Goal: Download file/media

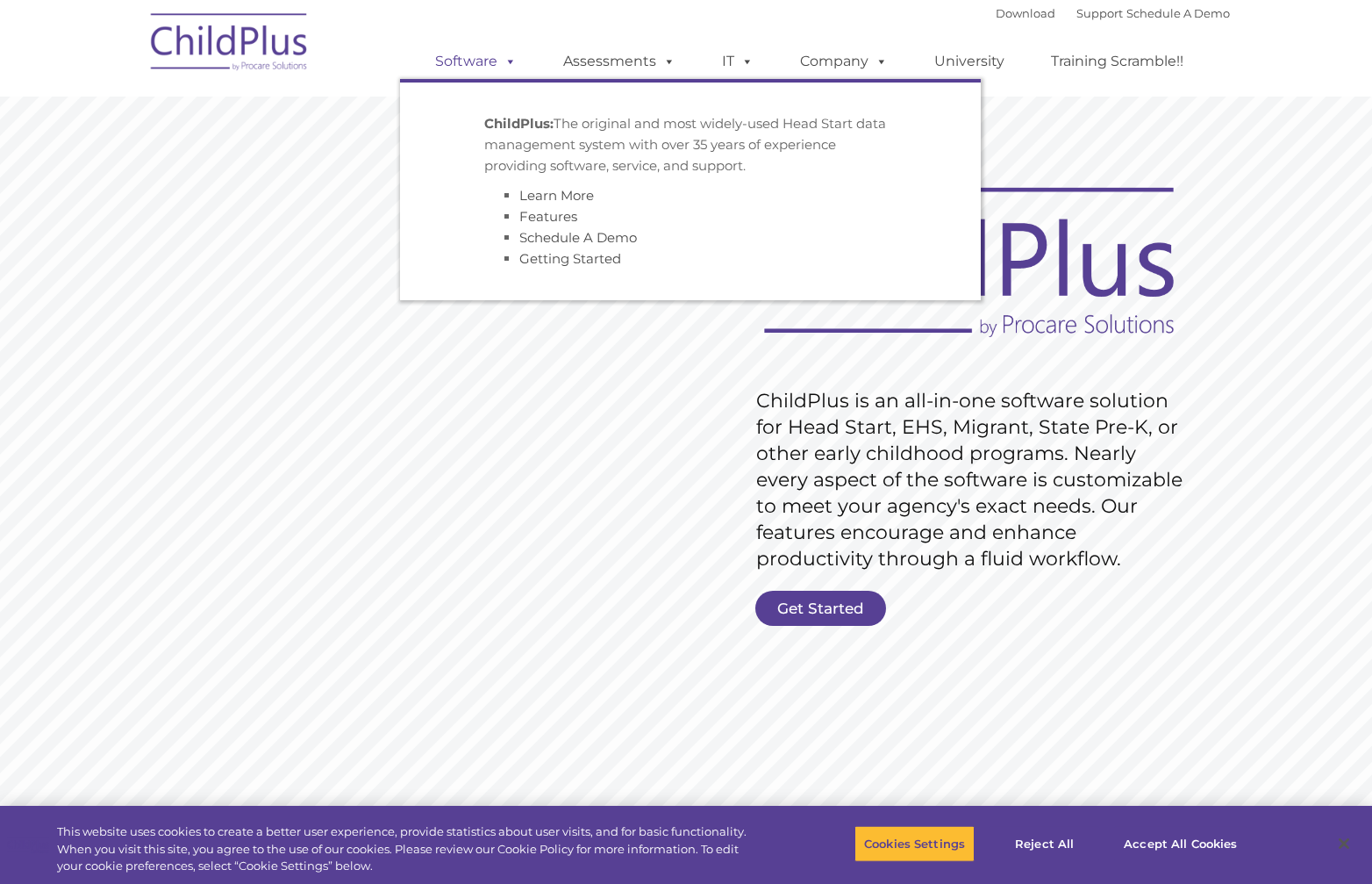
click at [514, 60] on span at bounding box center [507, 61] width 19 height 17
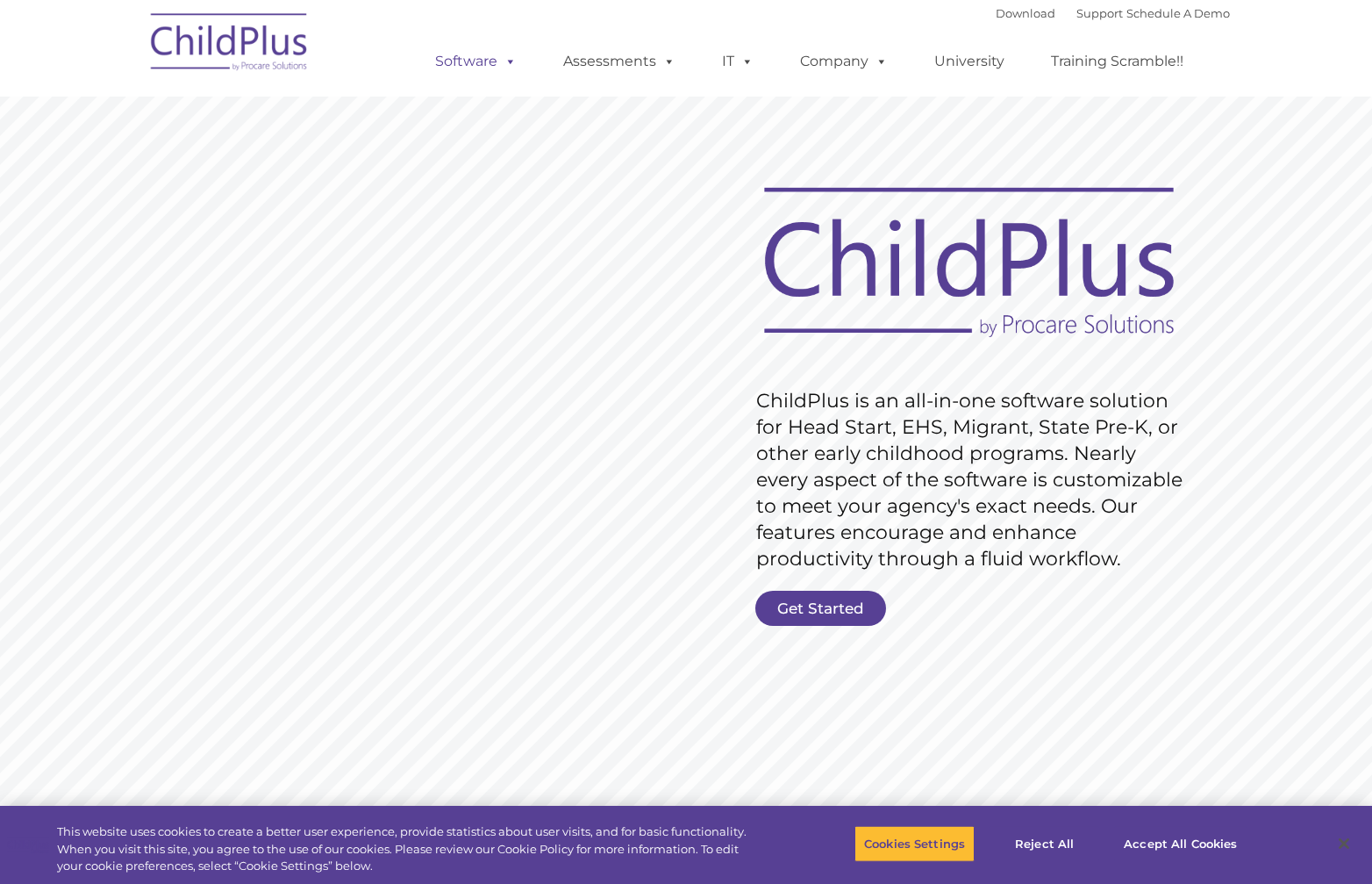
click at [482, 59] on link "Software" at bounding box center [476, 61] width 116 height 35
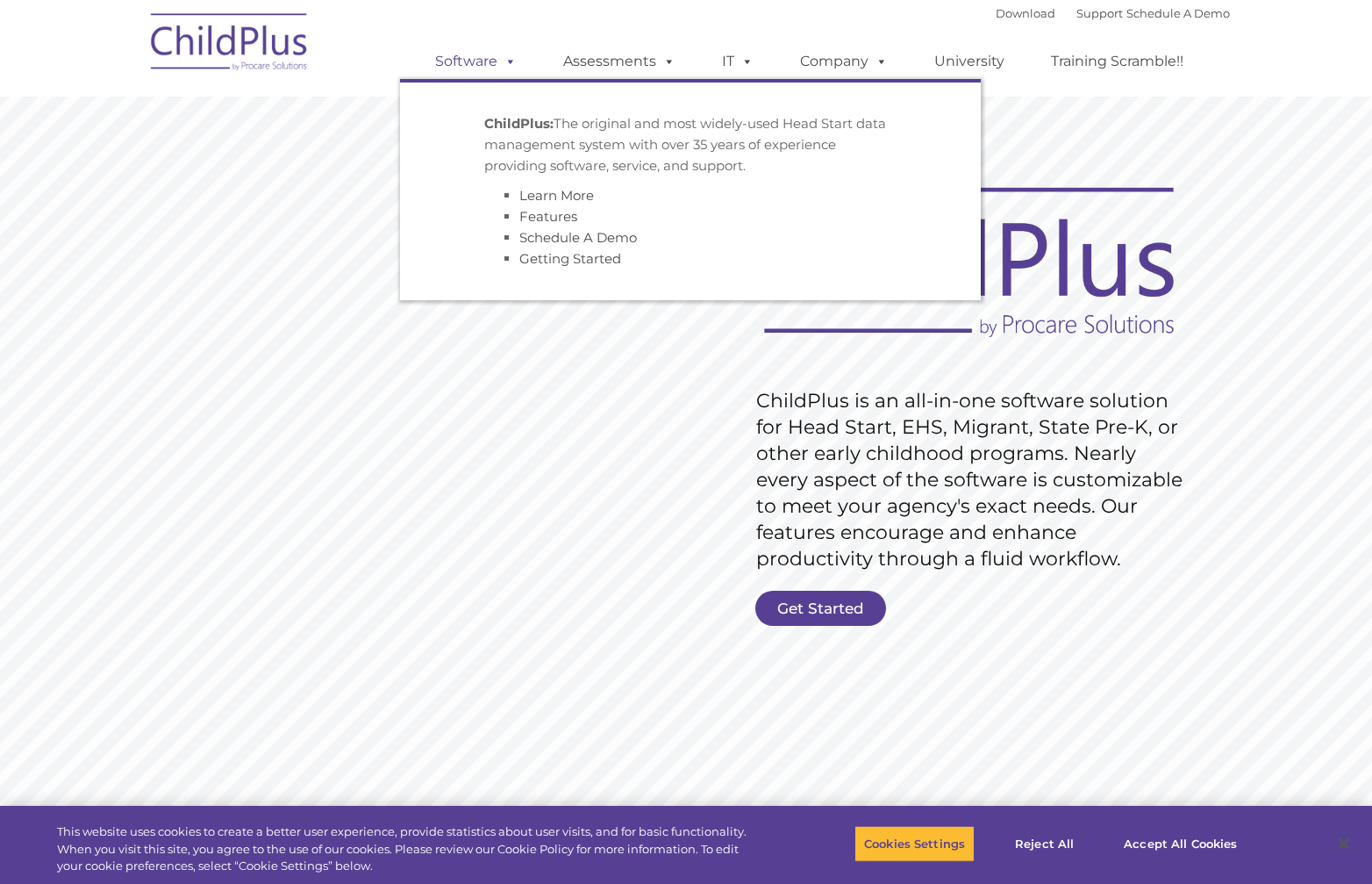
click at [510, 61] on span at bounding box center [507, 61] width 19 height 17
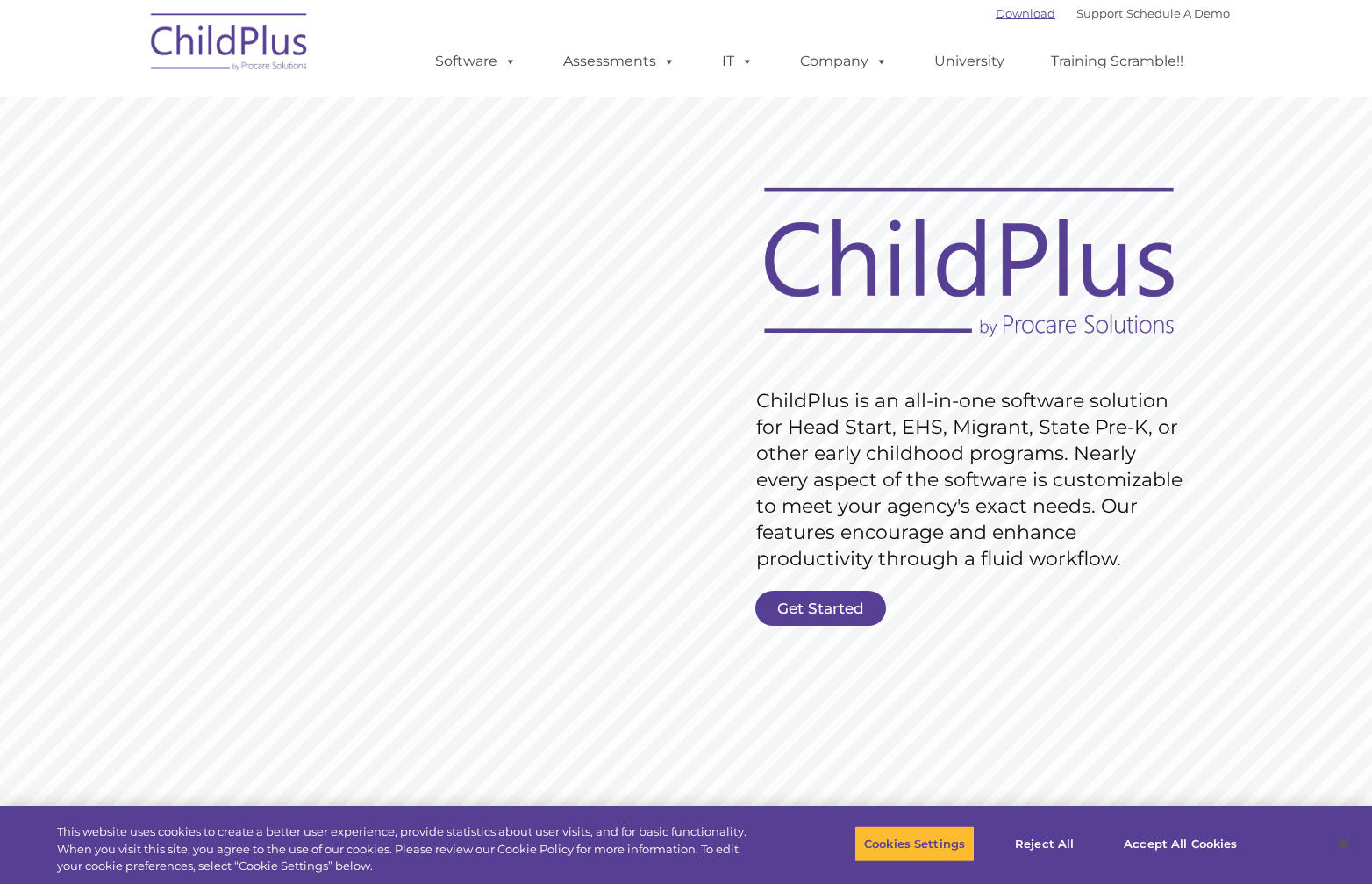
click at [1012, 17] on link "Download" at bounding box center [1025, 13] width 60 height 14
click at [996, 8] on link "Download" at bounding box center [1025, 13] width 60 height 14
